Goal: Task Accomplishment & Management: Manage account settings

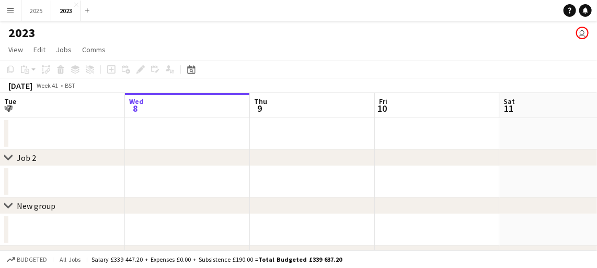
click at [13, 11] on app-icon "Menu" at bounding box center [10, 10] width 8 height 8
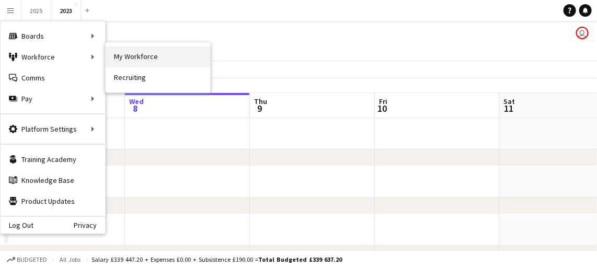
click at [122, 52] on link "My Workforce" at bounding box center [158, 57] width 105 height 21
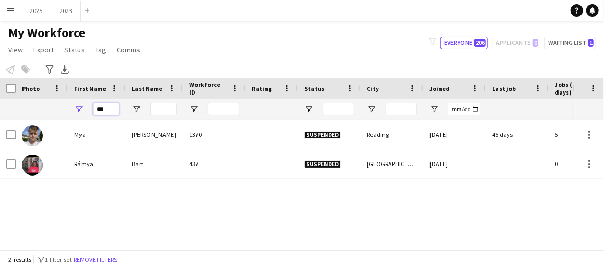
click at [114, 107] on input "***" at bounding box center [106, 109] width 26 height 13
type input "*"
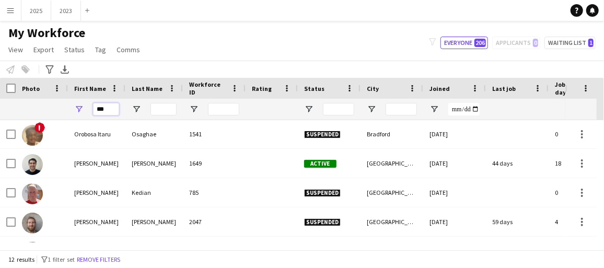
scroll to position [45, 0]
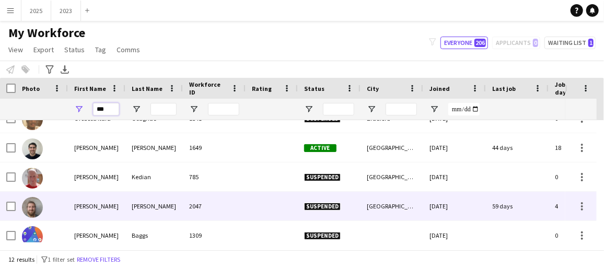
type input "***"
click at [133, 205] on div "[PERSON_NAME]" at bounding box center [153, 206] width 57 height 29
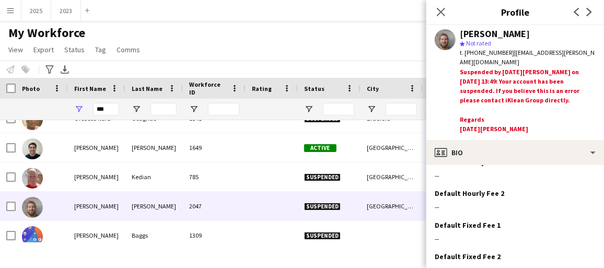
scroll to position [631, 0]
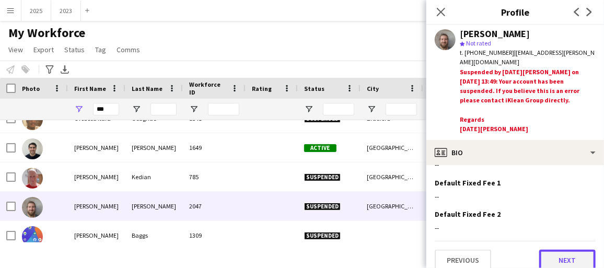
click at [571, 250] on button "Next" at bounding box center [567, 260] width 56 height 21
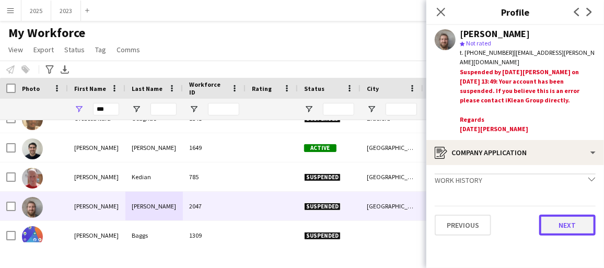
click at [564, 216] on button "Next" at bounding box center [567, 225] width 56 height 21
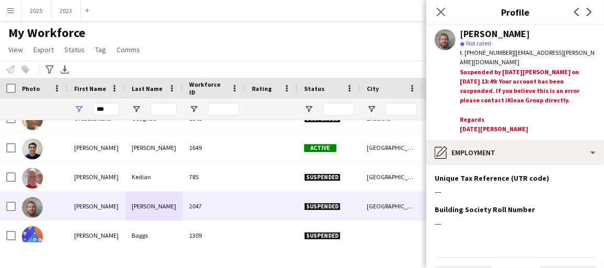
scroll to position [25, 0]
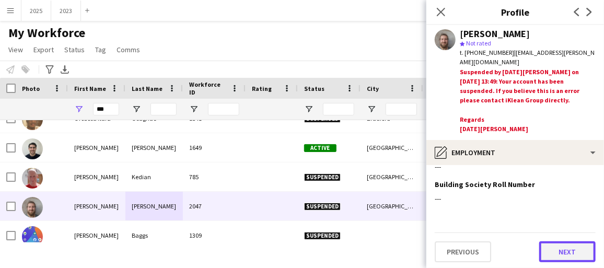
click at [567, 248] on button "Next" at bounding box center [567, 251] width 56 height 21
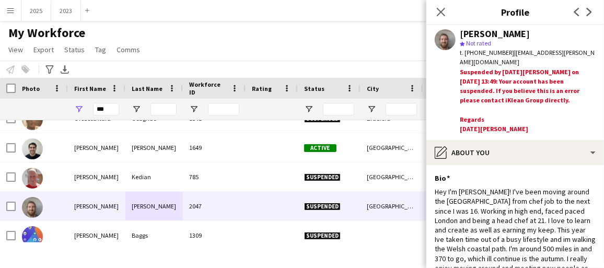
scroll to position [141, 0]
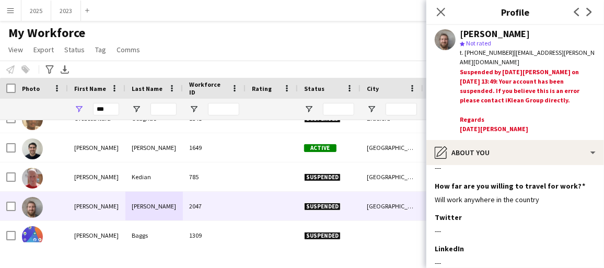
click at [596, 216] on app-section-data-types "Bio Edit this field Hey I'm [PERSON_NAME]! I've been moving around the [GEOGRAP…" at bounding box center [515, 216] width 178 height 103
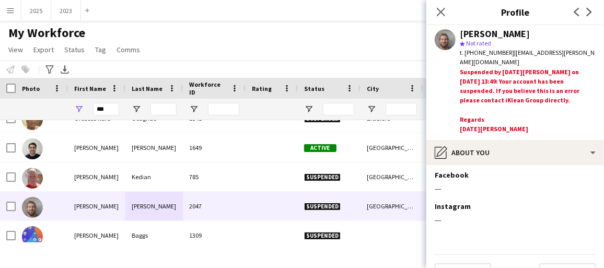
scroll to position [268, 0]
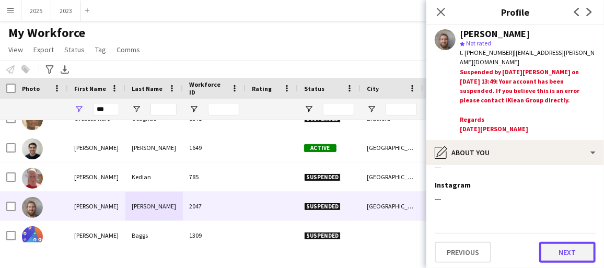
click at [582, 244] on button "Next" at bounding box center [567, 252] width 56 height 21
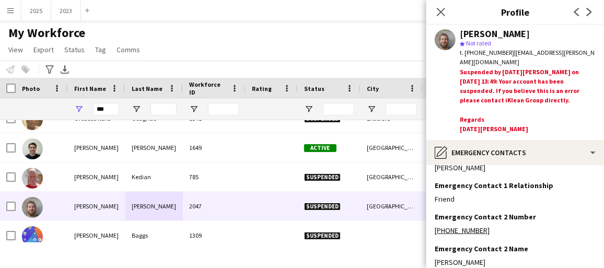
scroll to position [103, 0]
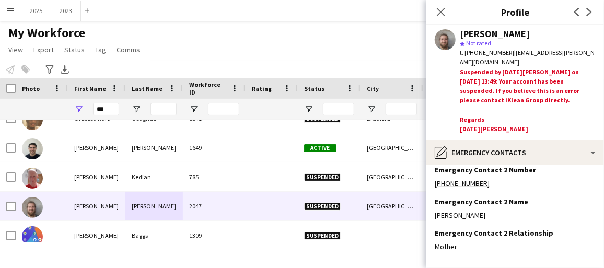
drag, startPoint x: 596, startPoint y: 221, endPoint x: 596, endPoint y: 239, distance: 18.3
click at [596, 239] on app-section-data-types "Emergency Contact 1 Number Edit this field [PHONE_NUMBER] Emergency Contact 1 N…" at bounding box center [515, 216] width 178 height 103
drag, startPoint x: 596, startPoint y: 239, endPoint x: 570, endPoint y: 246, distance: 27.5
click at [570, 246] on div "Mother" at bounding box center [515, 246] width 161 height 9
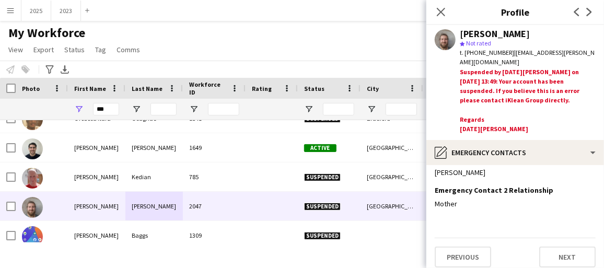
scroll to position [151, 0]
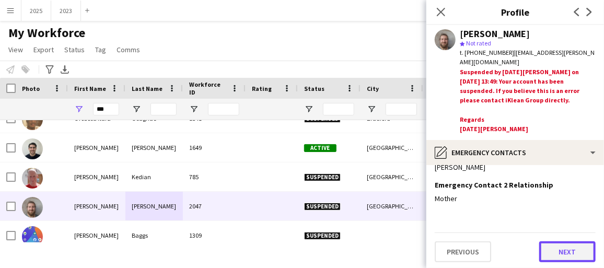
click at [562, 253] on button "Next" at bounding box center [567, 251] width 56 height 21
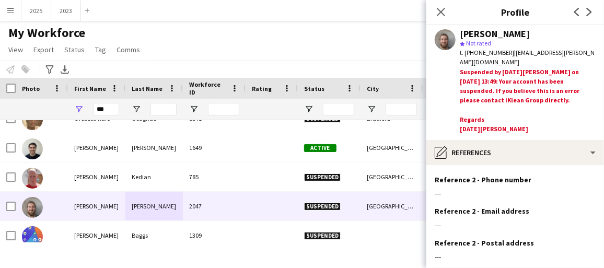
scroll to position [214, 0]
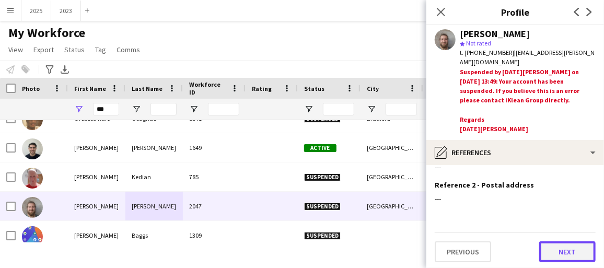
click at [556, 253] on button "Next" at bounding box center [567, 251] width 56 height 21
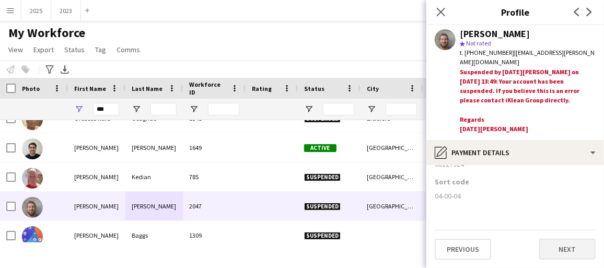
scroll to position [0, 0]
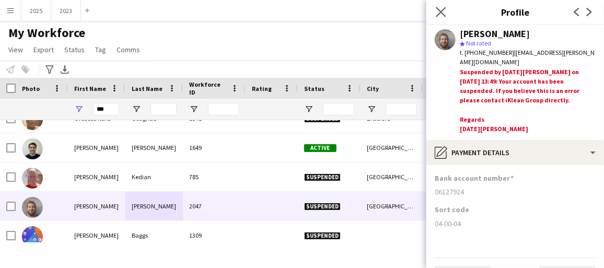
click at [440, 16] on icon "Close pop-in" at bounding box center [441, 12] width 10 height 10
